Goal: Navigation & Orientation: Find specific page/section

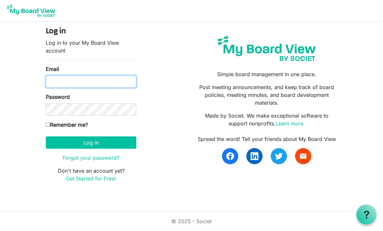
type input "cjsommer1@icloud.com"
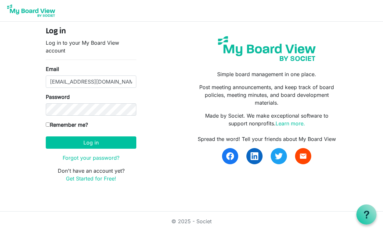
click at [91, 142] on button "Log in" at bounding box center [91, 143] width 90 height 12
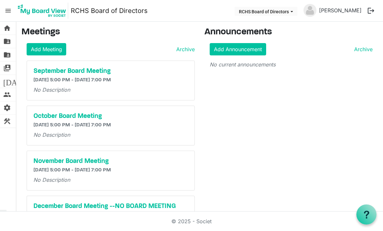
click at [15, 26] on link "home Home" at bounding box center [8, 28] width 16 height 13
click at [13, 27] on link "home Home" at bounding box center [8, 28] width 16 height 13
click at [13, 42] on link "folder_shared Files" at bounding box center [8, 41] width 16 height 13
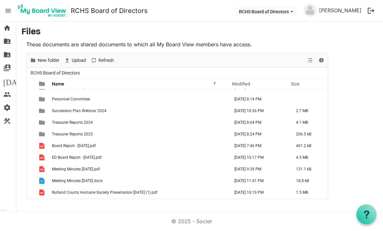
scroll to position [10, 0]
click at [3, 56] on span "folder_shared" at bounding box center [7, 54] width 8 height 13
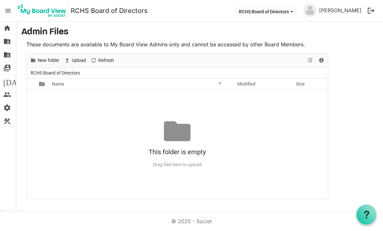
click at [4, 67] on span "switch_account" at bounding box center [7, 68] width 8 height 13
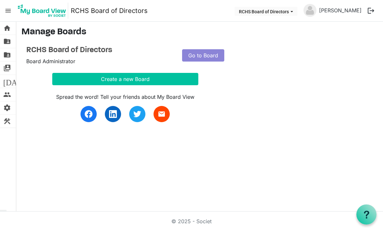
click at [3, 79] on link "[DATE] Calendar" at bounding box center [8, 81] width 16 height 13
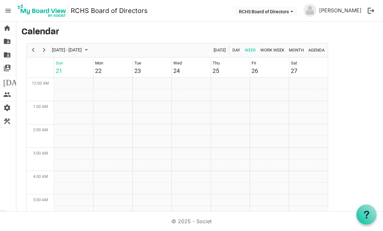
scroll to position [210, 0]
click at [4, 40] on span "folder_shared" at bounding box center [7, 41] width 8 height 13
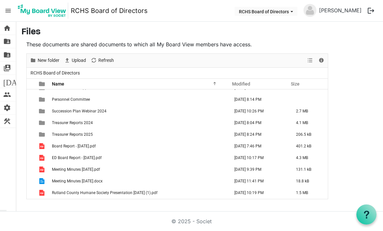
scroll to position [229, 0]
click at [304, 54] on div "New folder Upload Cut Copy Paste Delete Download Rename Sort by Refresh Selecti…" at bounding box center [177, 61] width 301 height 14
click at [303, 54] on div "New folder Upload Cut Copy Paste Delete Download Rename Sort by Refresh Selecti…" at bounding box center [177, 61] width 301 height 14
click at [312, 56] on span "View dropdownbutton" at bounding box center [310, 60] width 8 height 8
click at [351, 67] on li "Large icons" at bounding box center [330, 73] width 49 height 12
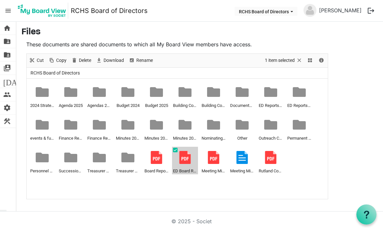
click at [186, 151] on div at bounding box center [184, 157] width 13 height 13
